Goal: Navigation & Orientation: Go to known website

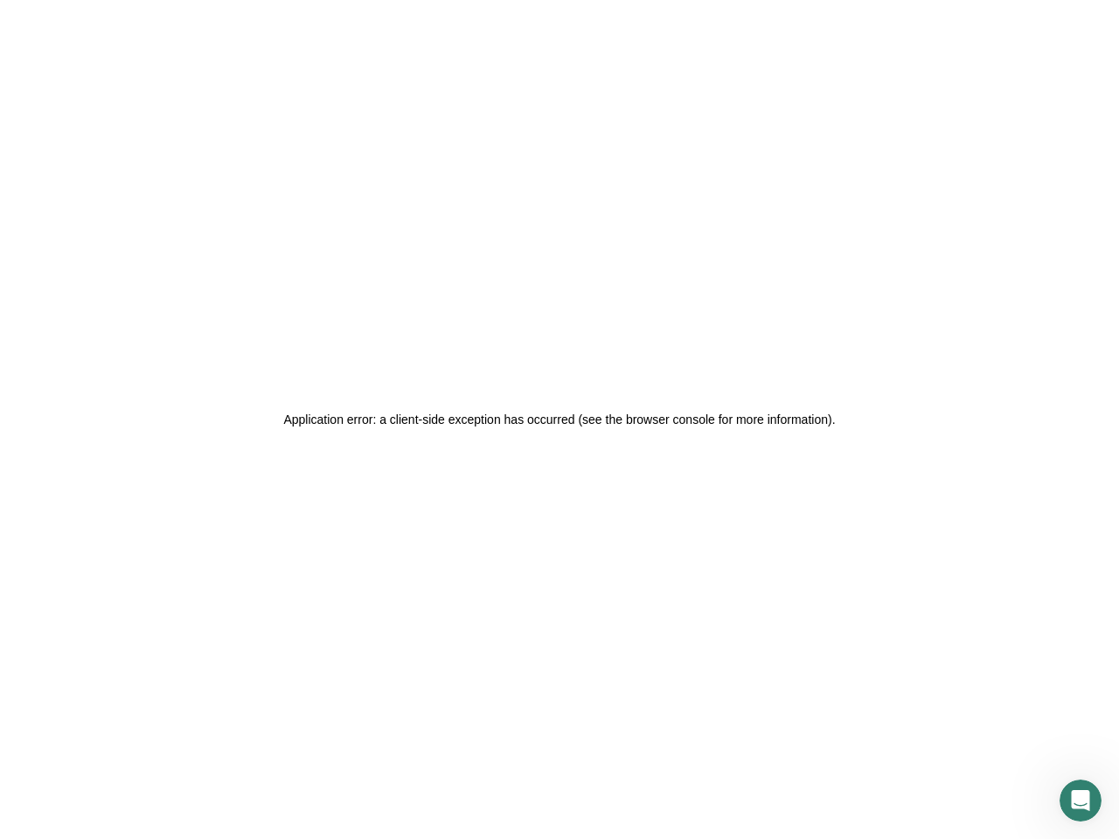
click at [1080, 801] on icon "Open Intercom Messenger" at bounding box center [1080, 801] width 29 height 29
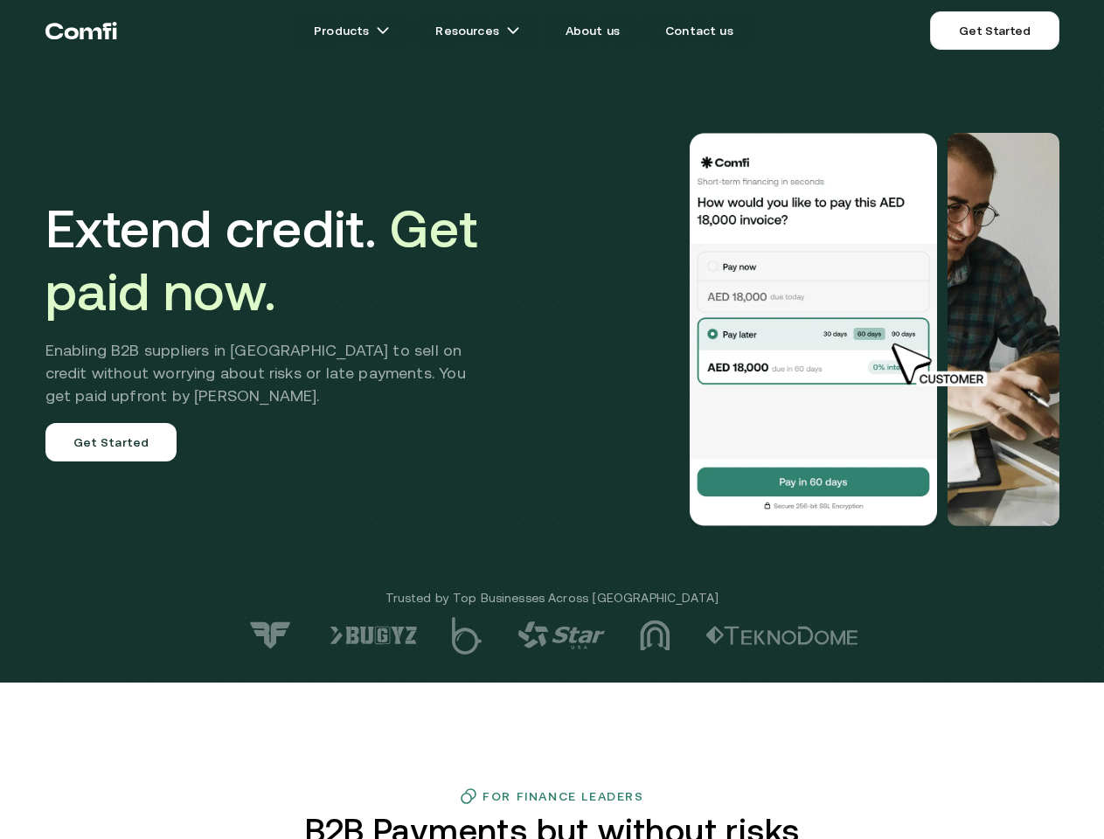
click at [552, 420] on div at bounding box center [786, 329] width 546 height 393
